Goal: Book appointment/travel/reservation

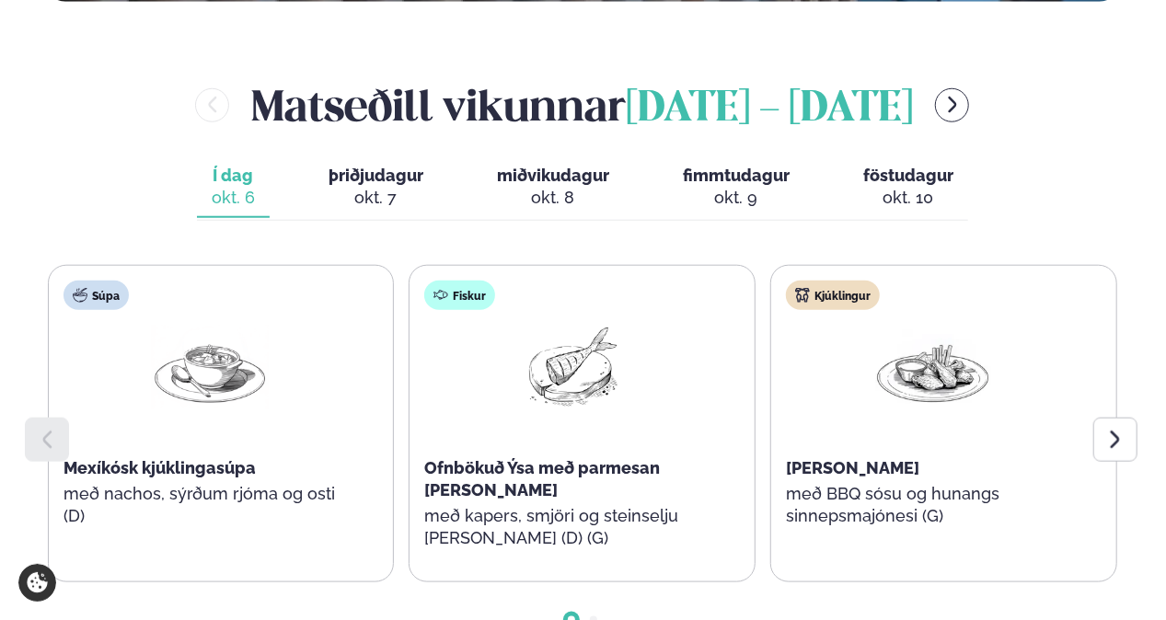
scroll to position [760, 0]
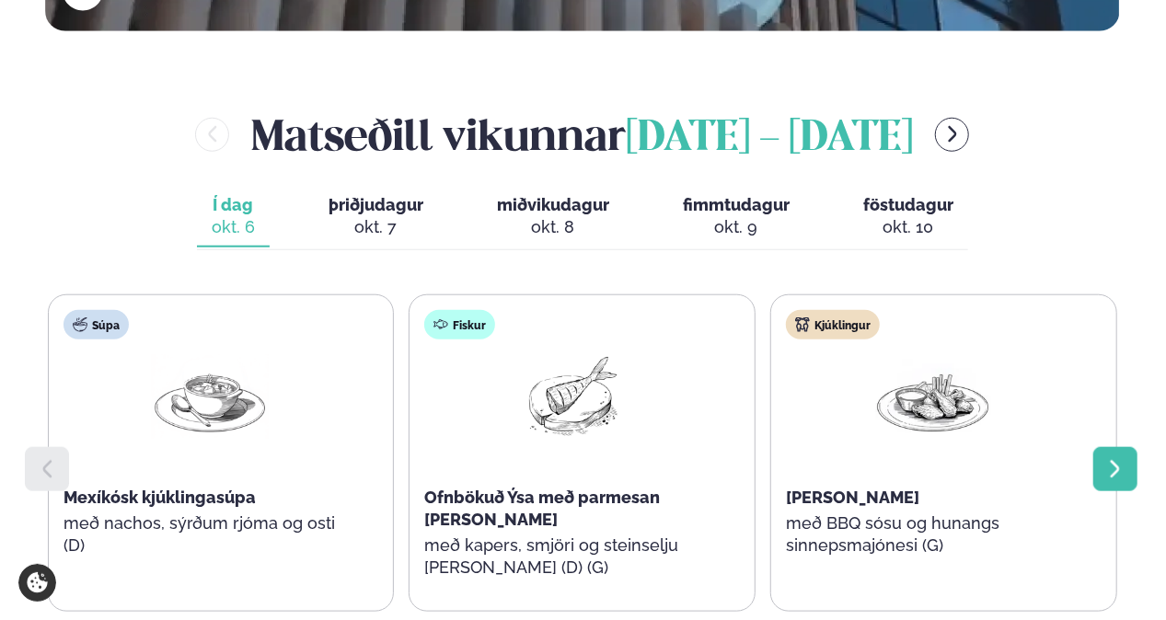
click at [1119, 458] on icon at bounding box center [1115, 469] width 22 height 22
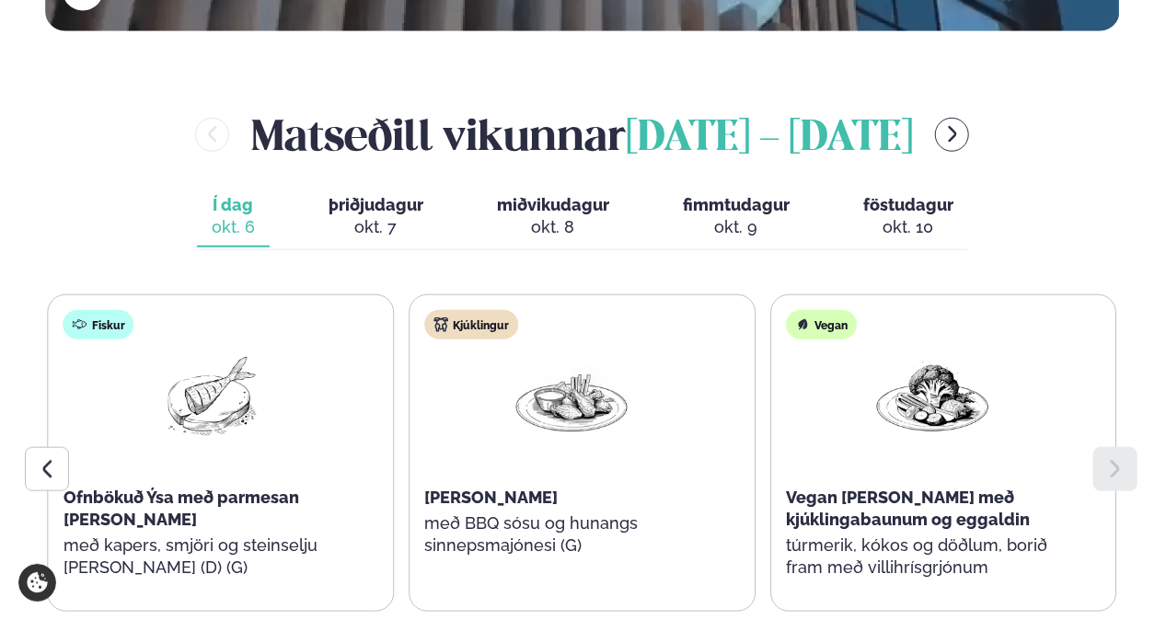
click at [386, 195] on span "þriðjudagur" at bounding box center [376, 204] width 95 height 19
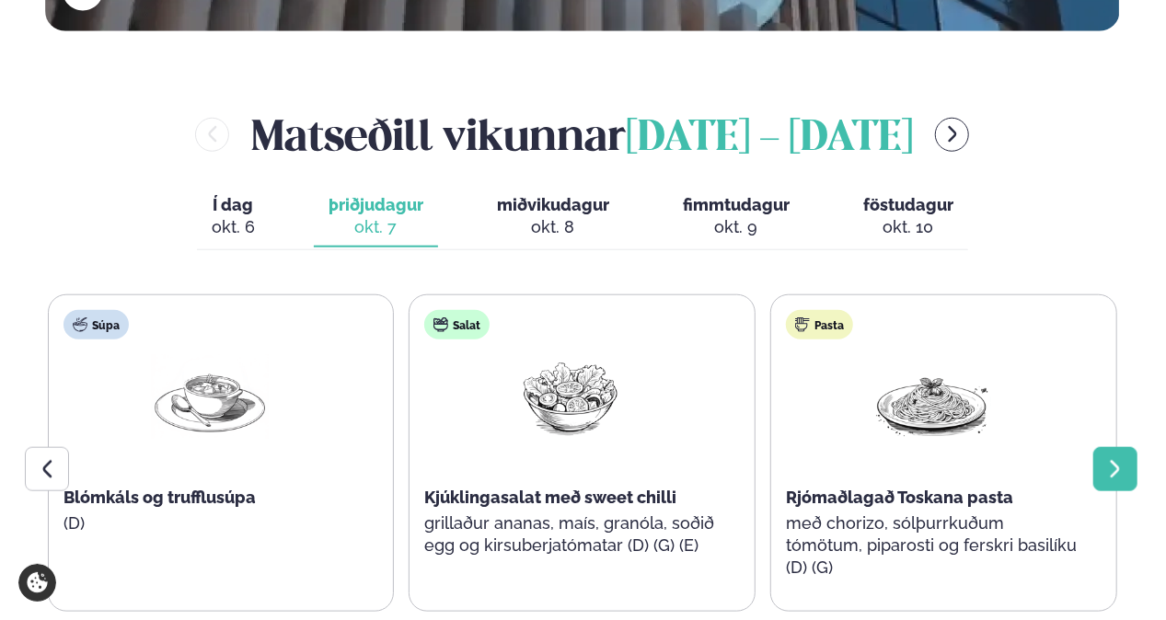
click at [1119, 458] on icon at bounding box center [1115, 469] width 22 height 22
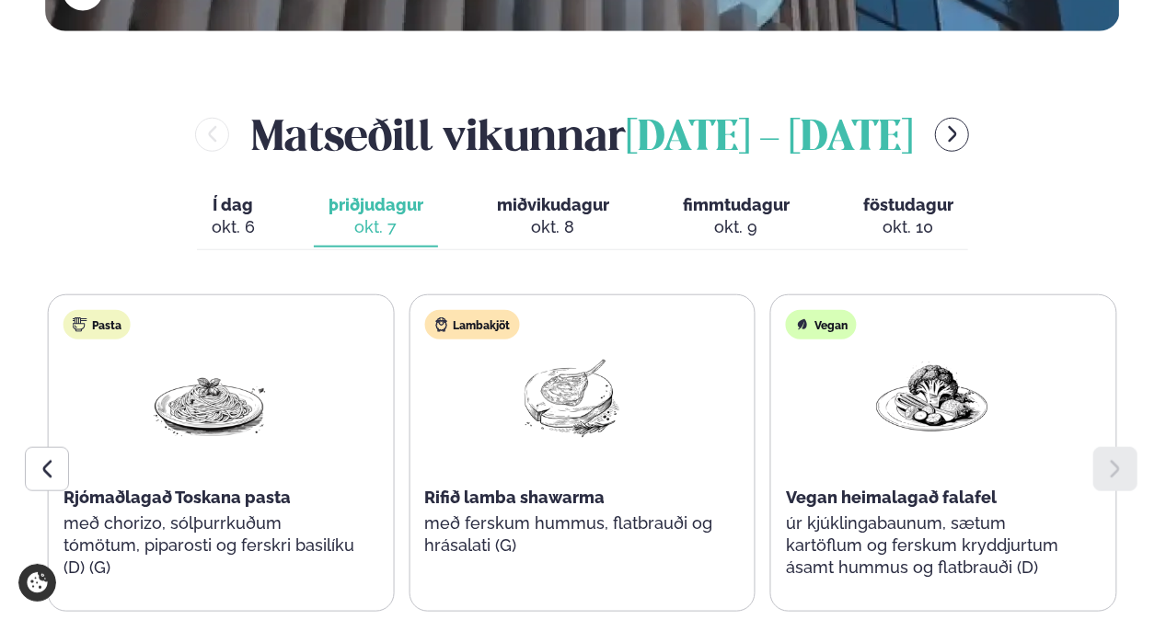
click at [556, 216] on div "okt. 8" at bounding box center [553, 227] width 112 height 22
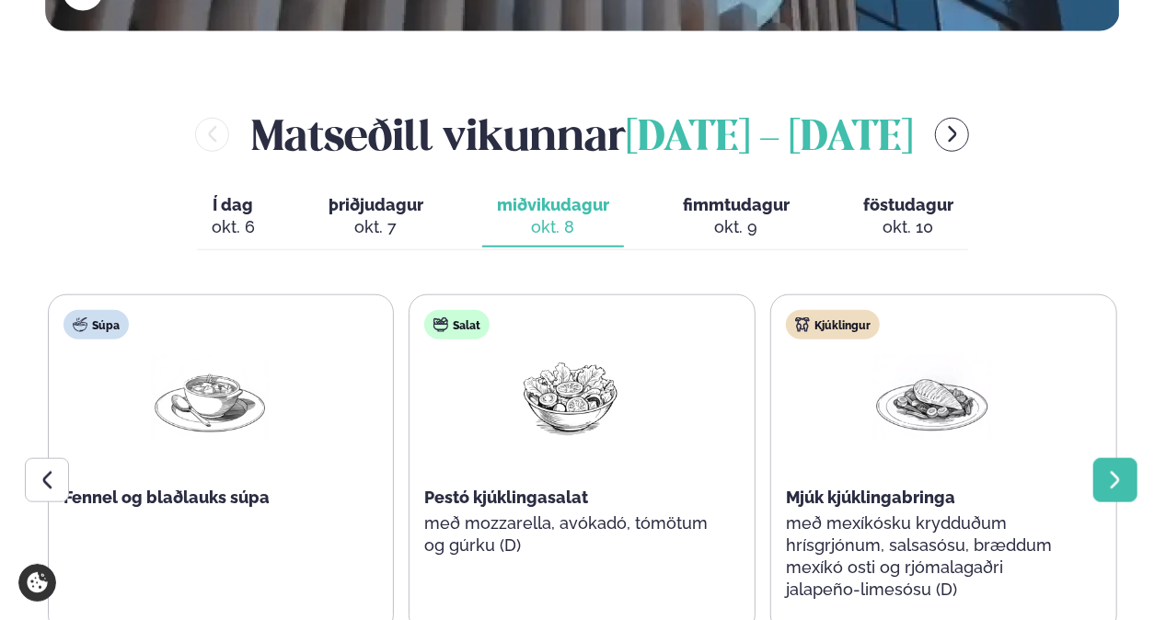
click at [1120, 469] on icon at bounding box center [1115, 480] width 22 height 22
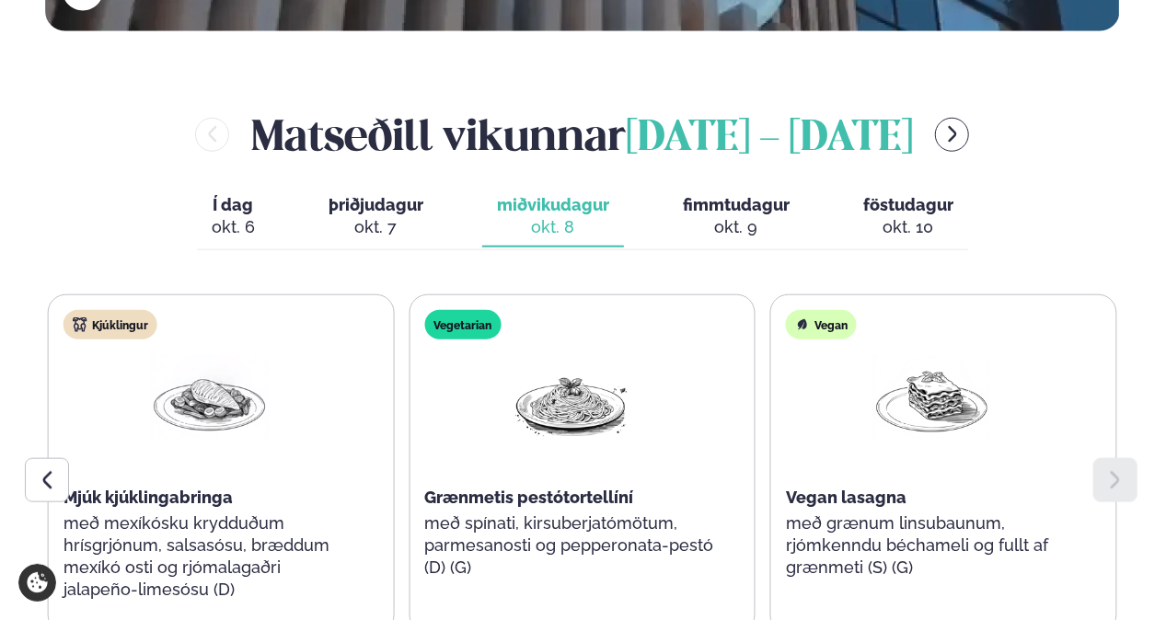
click at [742, 216] on div "okt. 9" at bounding box center [736, 227] width 107 height 22
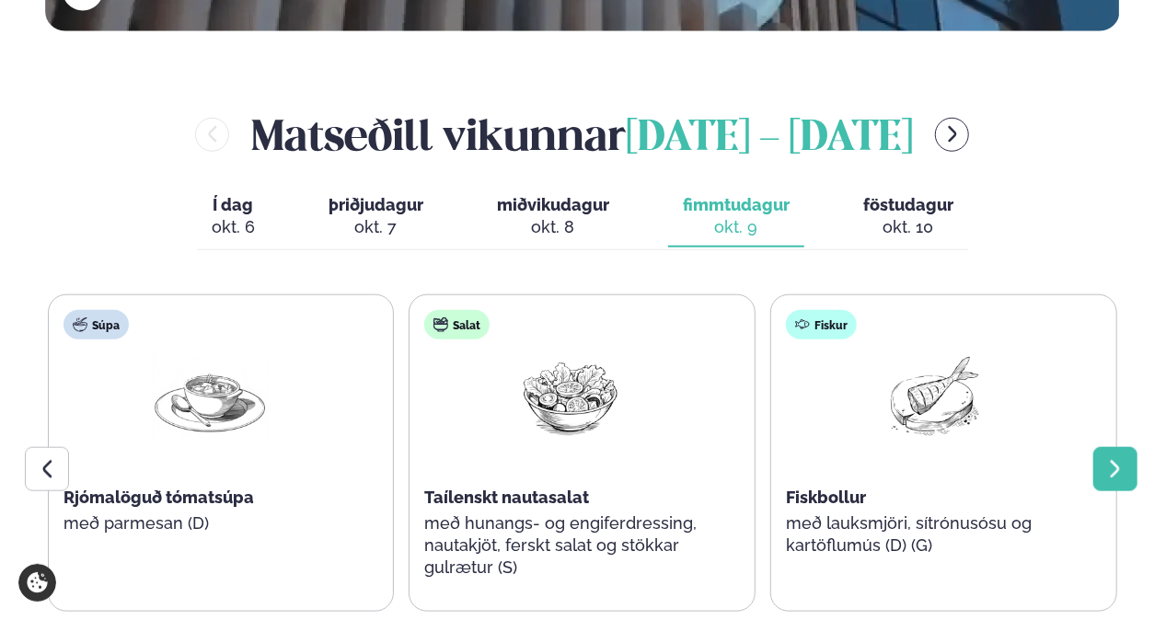
click at [1115, 460] on icon at bounding box center [1115, 468] width 9 height 17
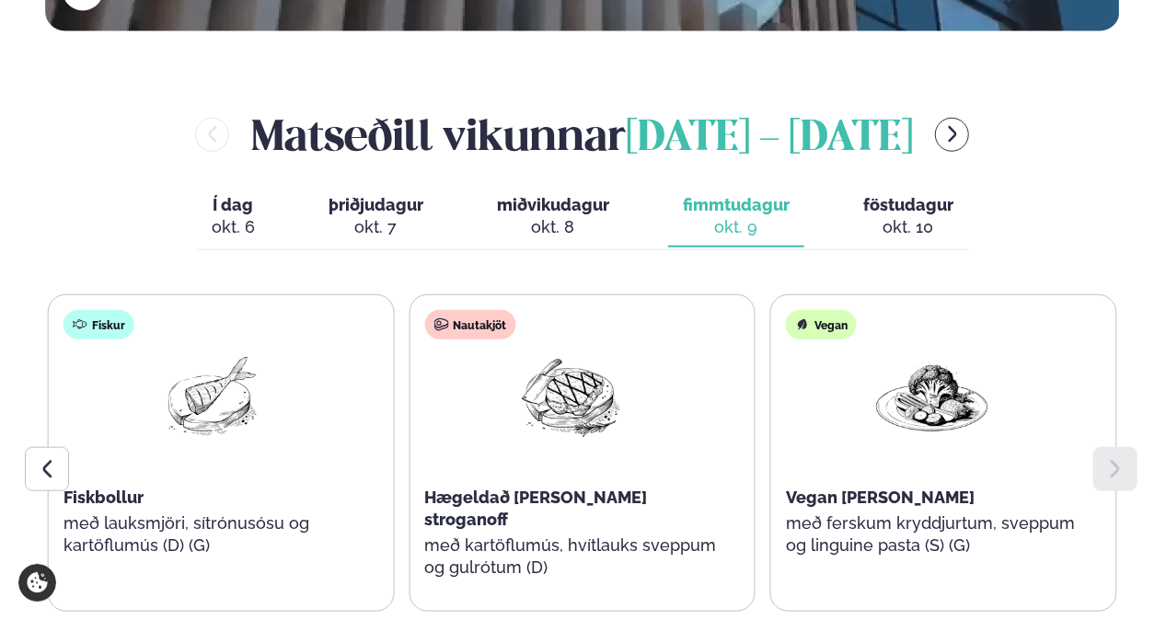
click at [905, 187] on button "föstudagur fös. [DATE]" at bounding box center [909, 217] width 120 height 61
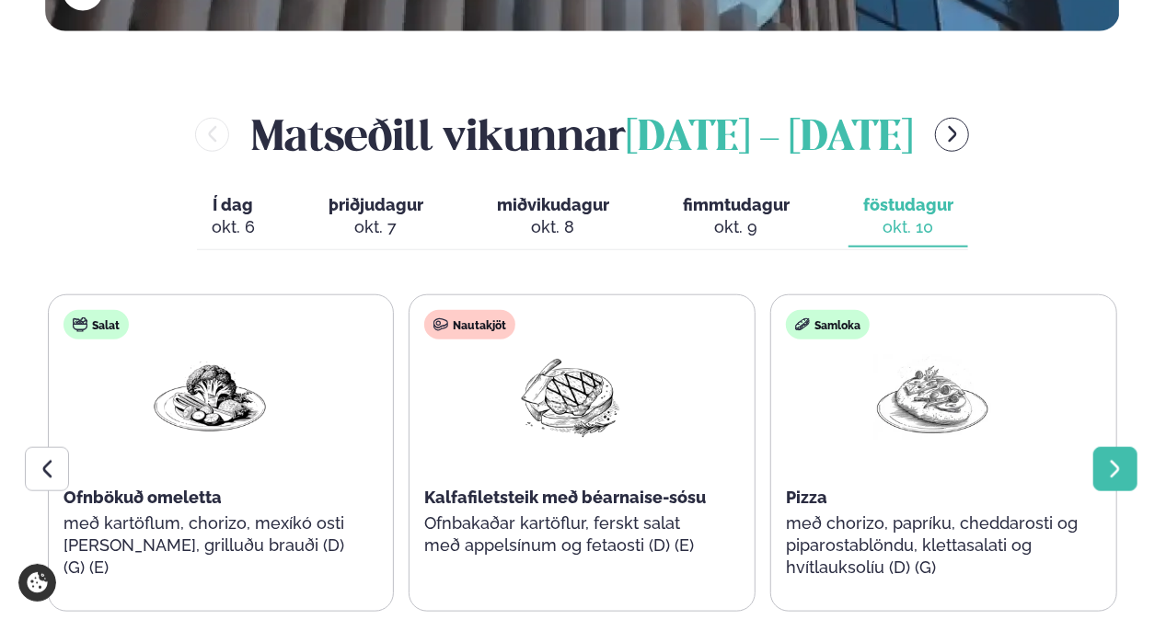
click at [1123, 447] on div at bounding box center [1115, 469] width 44 height 44
